Goal: Task Accomplishment & Management: Complete application form

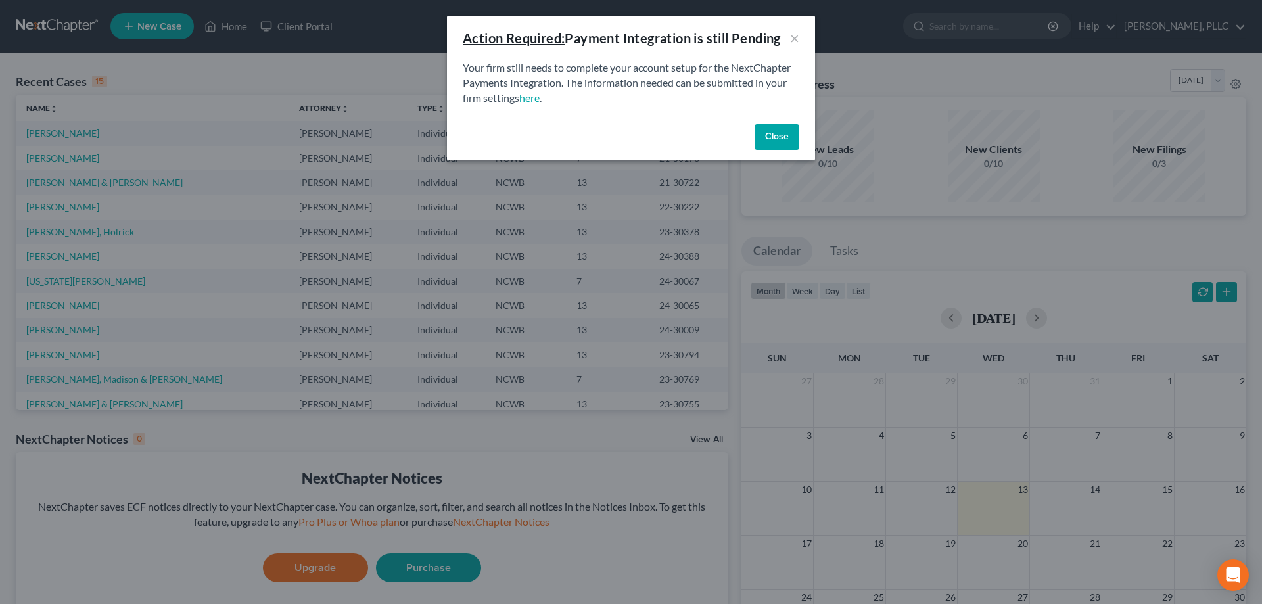
click at [767, 135] on button "Close" at bounding box center [777, 137] width 45 height 26
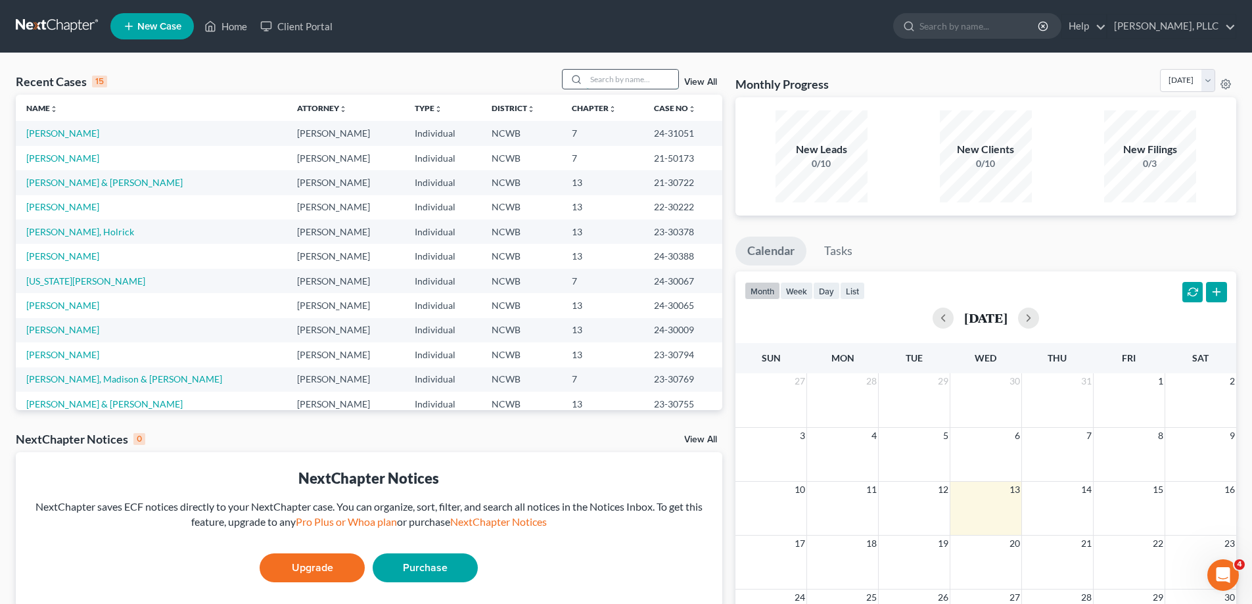
click at [594, 83] on input "search" at bounding box center [632, 79] width 92 height 19
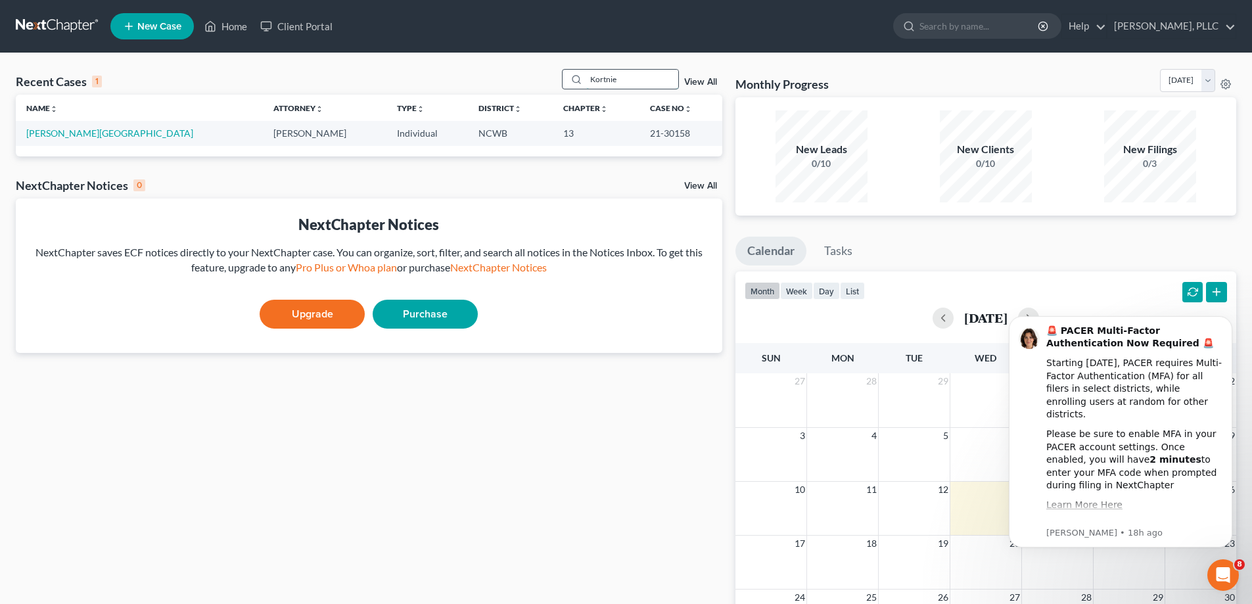
type input "Kortnie"
click at [75, 131] on link "[PERSON_NAME][GEOGRAPHIC_DATA]" at bounding box center [109, 133] width 167 height 11
select select "6"
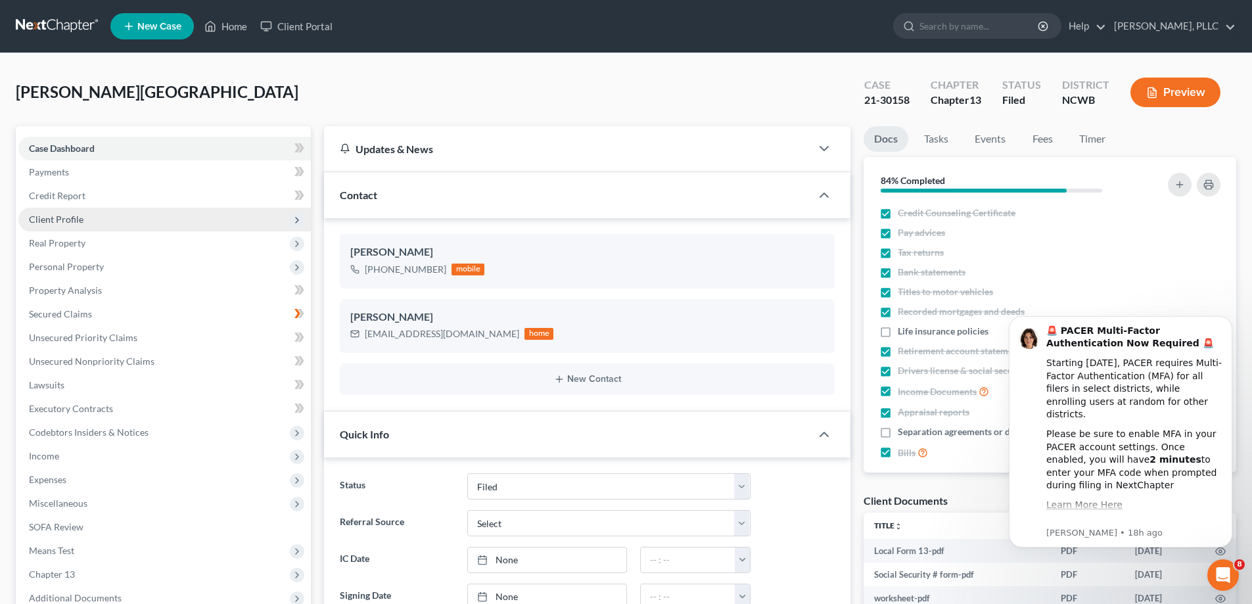
click at [32, 222] on span "Client Profile" at bounding box center [56, 219] width 55 height 11
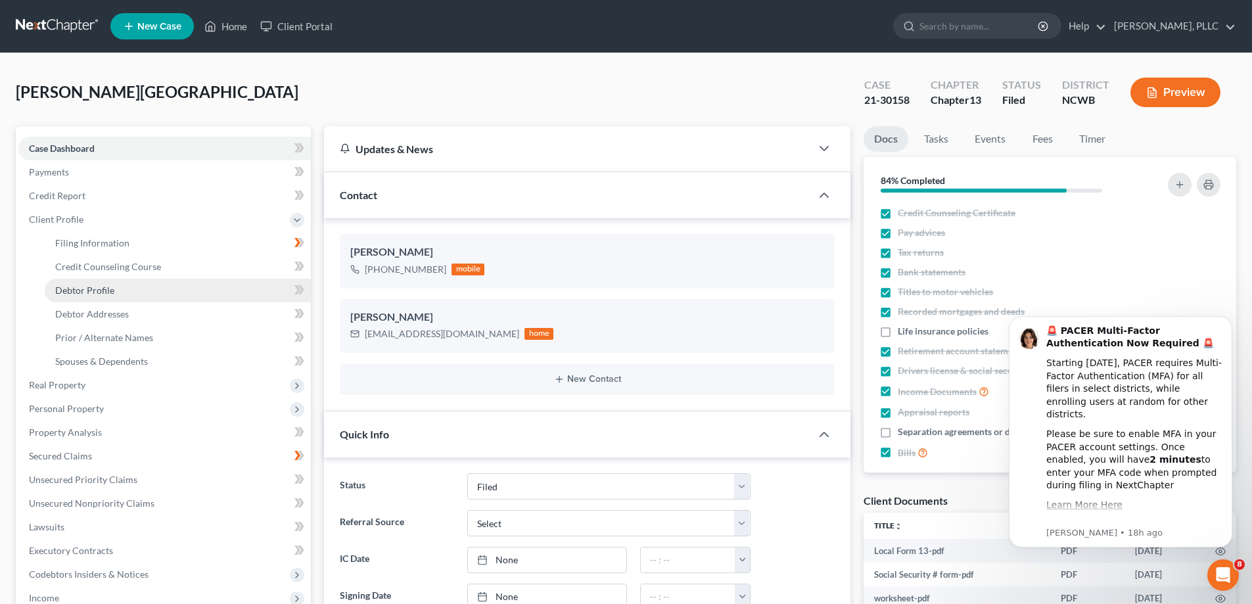
click at [83, 283] on link "Debtor Profile" at bounding box center [178, 291] width 266 height 24
select select "1"
select select "4"
